Goal: Navigation & Orientation: Find specific page/section

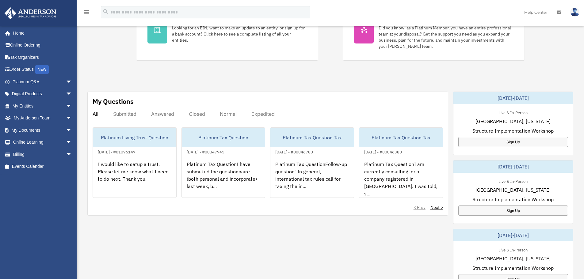
scroll to position [153, 0]
click at [123, 115] on div "Submitted" at bounding box center [124, 114] width 23 height 6
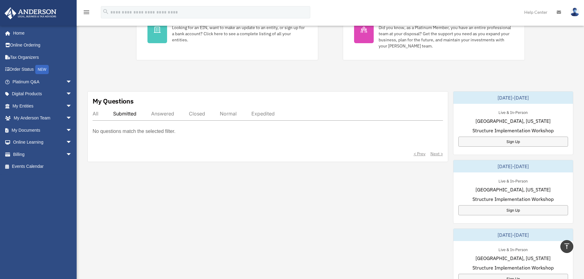
click at [161, 115] on div "Answered" at bounding box center [162, 114] width 23 height 6
click at [66, 131] on span "arrow_drop_down" at bounding box center [72, 130] width 12 height 13
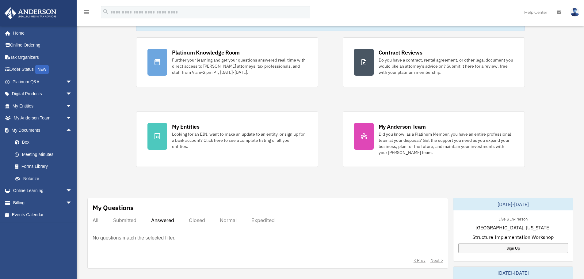
scroll to position [0, 0]
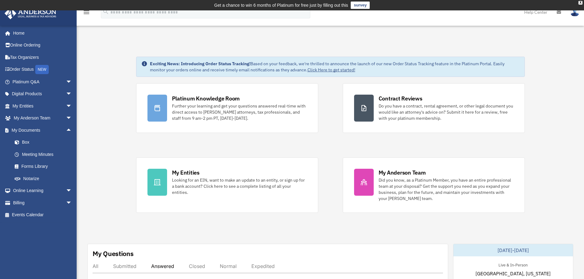
click at [86, 12] on icon "menu" at bounding box center [86, 12] width 7 height 7
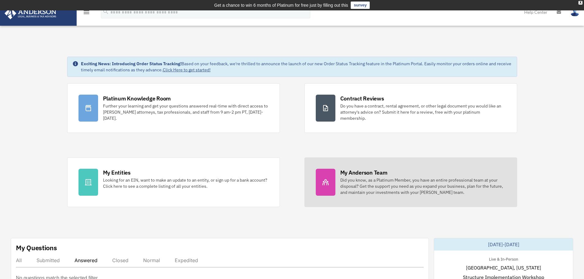
click at [319, 190] on div at bounding box center [326, 182] width 20 height 27
